Goal: Information Seeking & Learning: Learn about a topic

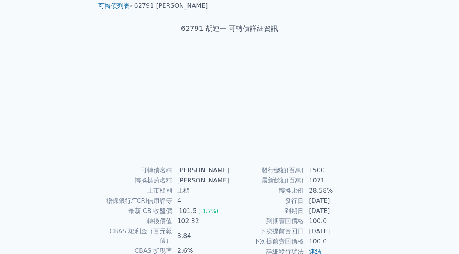
scroll to position [78, 0]
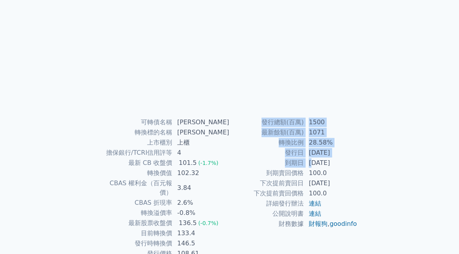
drag, startPoint x: 329, startPoint y: 167, endPoint x: 360, endPoint y: 167, distance: 31.2
click at [361, 167] on div "可轉債名稱 胡連一 轉換標的名稱 胡連 上市櫃別 上櫃 擔保銀行/TCRI信用評等 4 最新 CB 收盤價 101.5 (-1.7%) 轉換價值 102.32…" at bounding box center [229, 187] width 275 height 141
click at [359, 167] on div "可轉債名稱 胡連一 轉換標的名稱 胡連 上市櫃別 上櫃 擔保銀行/TCRI信用評等 4 最新 CB 收盤價 101.5 (-1.7%) 轉換價值 102.32…" at bounding box center [229, 187] width 275 height 141
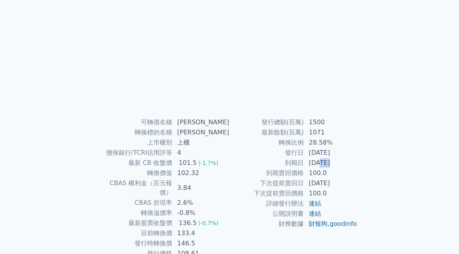
drag, startPoint x: 320, startPoint y: 164, endPoint x: 337, endPoint y: 165, distance: 18.0
click at [337, 165] on td "2028-06-14" at bounding box center [330, 163] width 53 height 10
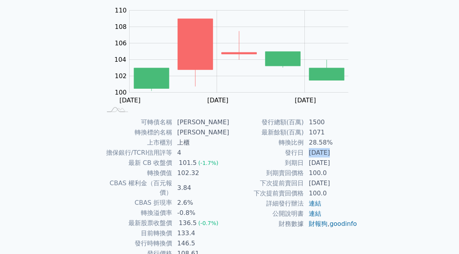
drag, startPoint x: 318, startPoint y: 156, endPoint x: 328, endPoint y: 156, distance: 10.1
click at [328, 156] on td "2023-06-14" at bounding box center [330, 152] width 53 height 10
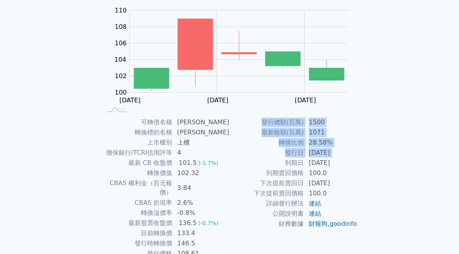
drag, startPoint x: 336, startPoint y: 162, endPoint x: 359, endPoint y: 161, distance: 23.0
click at [359, 161] on div "可轉債名稱 胡連一 轉換標的名稱 胡連 上市櫃別 上櫃 擔保銀行/TCRI信用評等 4 最新 CB 收盤價 101.5 (-1.7%) 轉換價值 102.32…" at bounding box center [229, 187] width 275 height 141
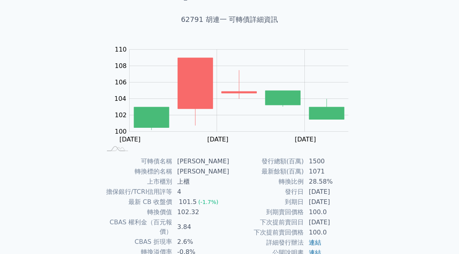
scroll to position [108, 0]
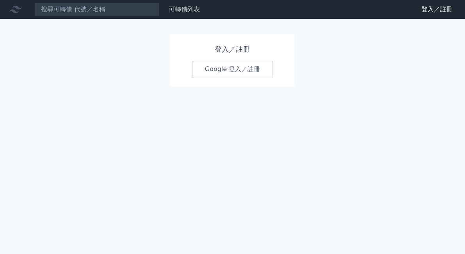
click at [248, 70] on link "Google 登入／註冊" at bounding box center [232, 69] width 81 height 16
click at [247, 72] on link "Google 登入／註冊" at bounding box center [232, 69] width 81 height 16
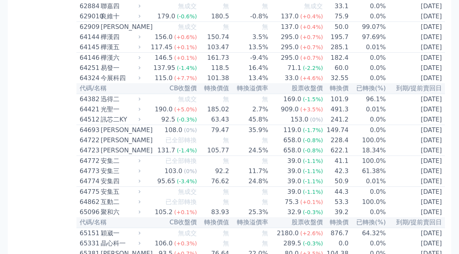
scroll to position [3199, 0]
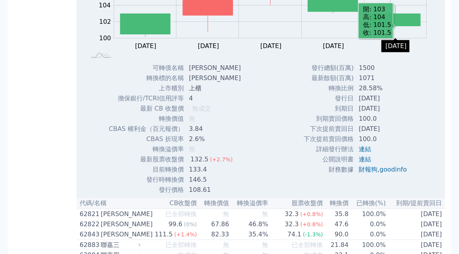
scroll to position [3355, 0]
